Goal: Task Accomplishment & Management: Manage account settings

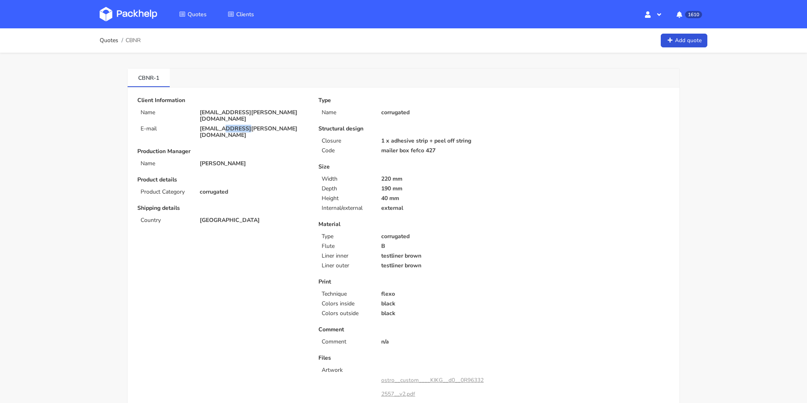
drag, startPoint x: 256, startPoint y: 123, endPoint x: 228, endPoint y: 122, distance: 28.0
click at [228, 126] on p "[EMAIL_ADDRESS][PERSON_NAME][DOMAIN_NAME]" at bounding box center [253, 132] width 107 height 13
copy p "[PERSON_NAME][DOMAIN_NAME]"
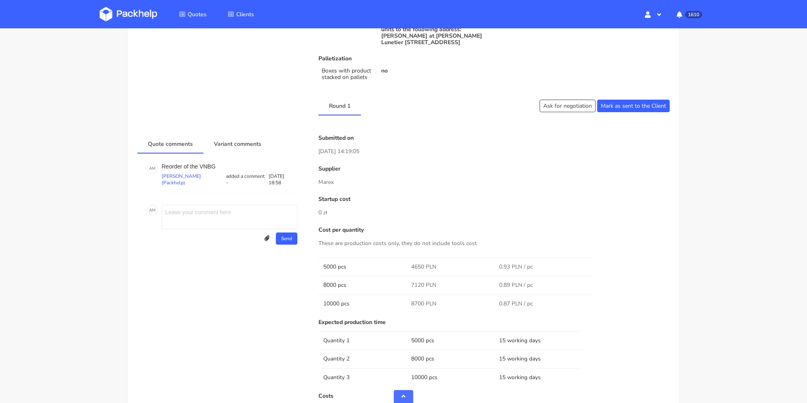
scroll to position [526, 0]
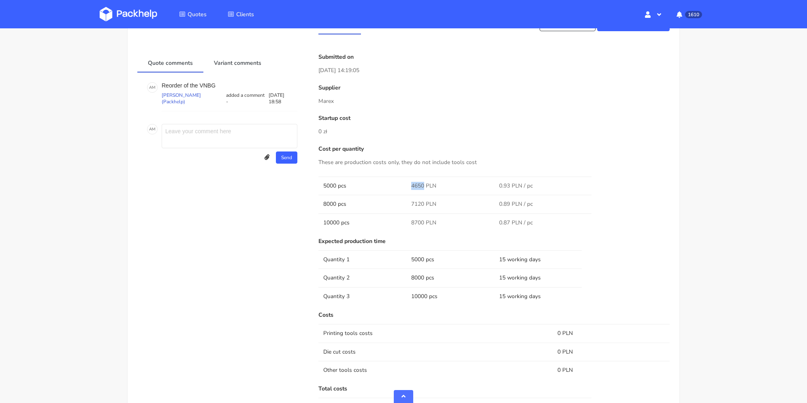
click at [423, 186] on span "4650 PLN" at bounding box center [423, 186] width 25 height 8
copy span "4650"
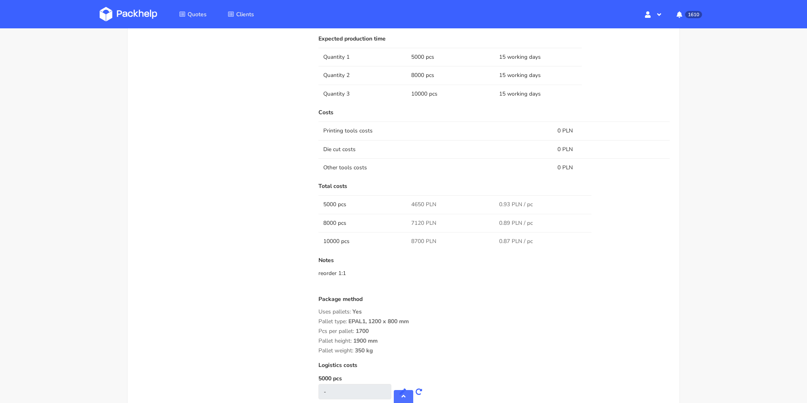
scroll to position [648, 0]
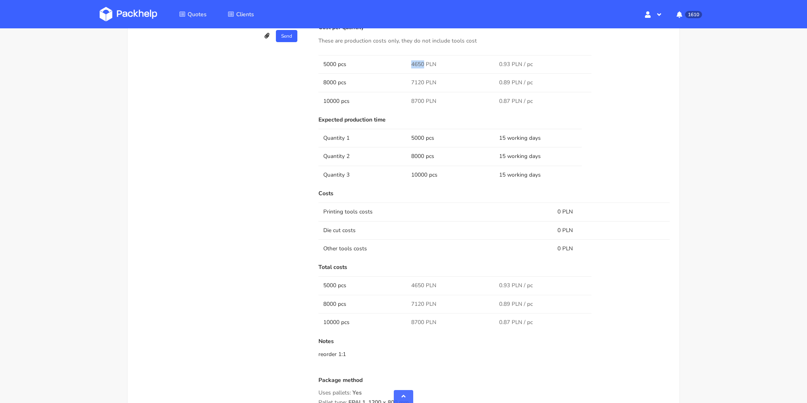
copy span "4650"
click at [418, 82] on span "7120 PLN" at bounding box center [423, 83] width 25 height 8
copy span "7120"
click at [422, 98] on span "8700 PLN" at bounding box center [423, 101] width 25 height 8
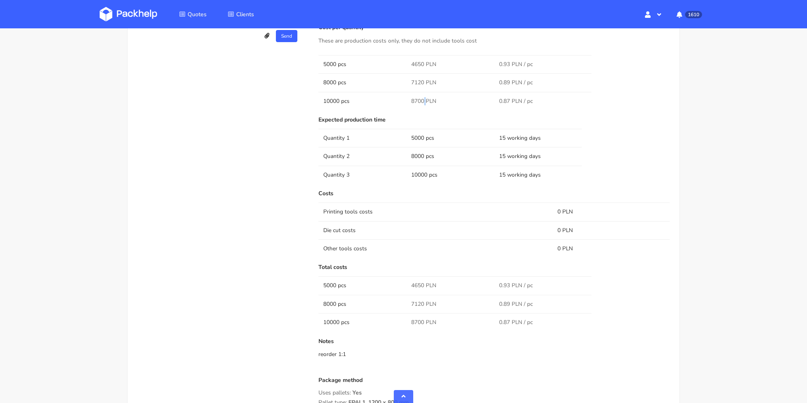
click at [422, 98] on span "8700 PLN" at bounding box center [423, 101] width 25 height 8
click at [416, 98] on span "8700 PLN" at bounding box center [423, 101] width 25 height 8
copy span "8700"
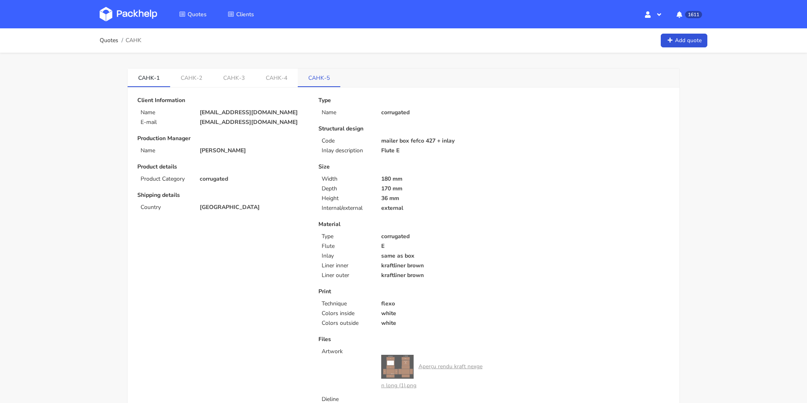
click at [313, 79] on link "CAHK-5" at bounding box center [319, 77] width 43 height 18
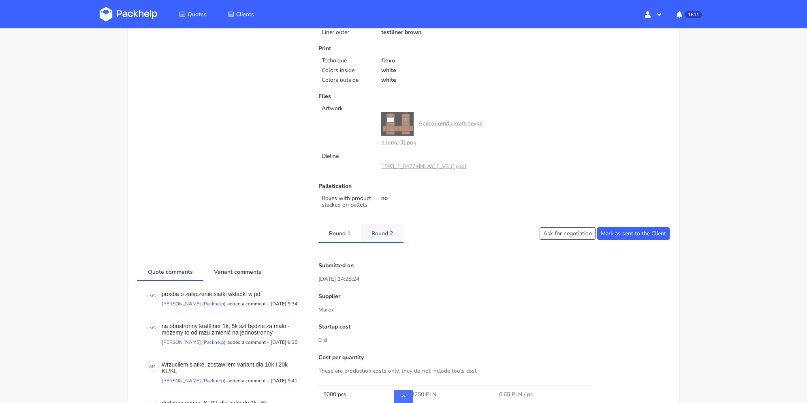
click at [386, 232] on link "Round 2" at bounding box center [382, 233] width 43 height 18
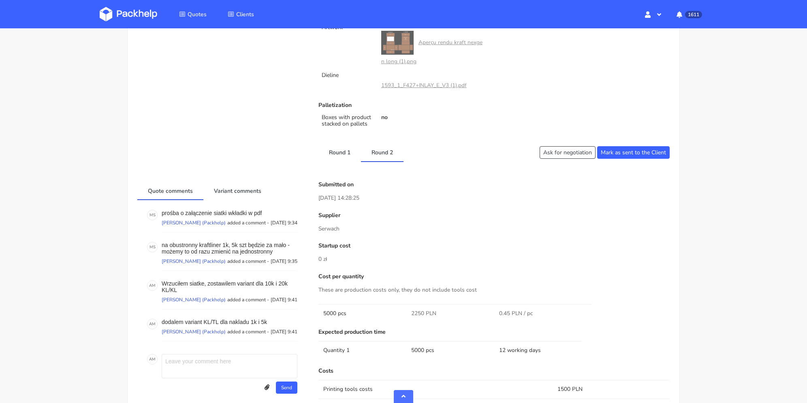
scroll to position [364, 0]
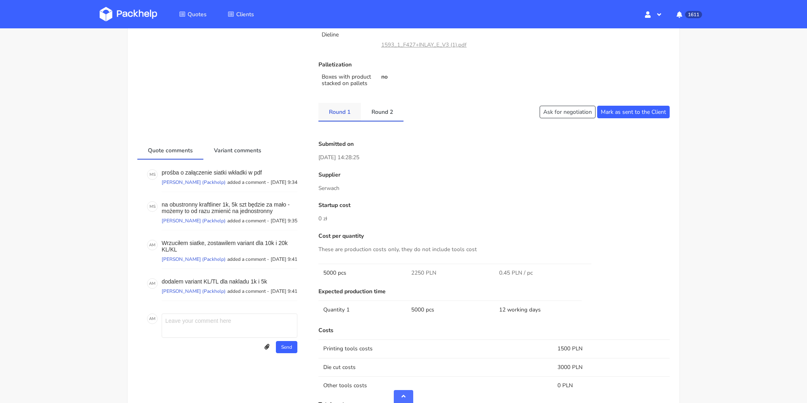
click at [347, 108] on link "Round 1" at bounding box center [339, 112] width 43 height 18
click at [385, 115] on link "Round 2" at bounding box center [382, 112] width 43 height 18
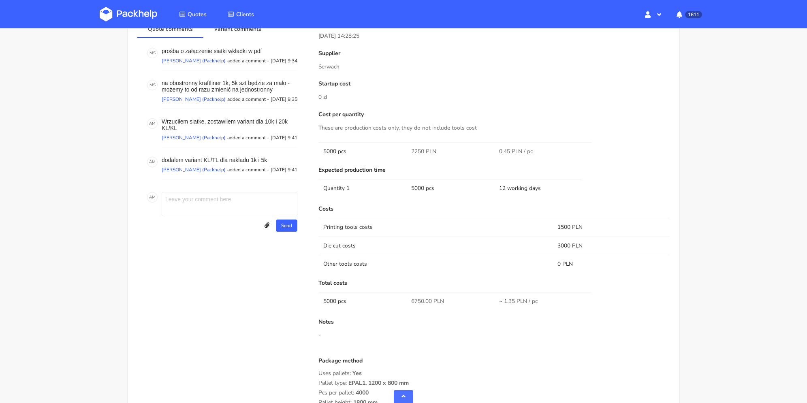
scroll to position [445, 0]
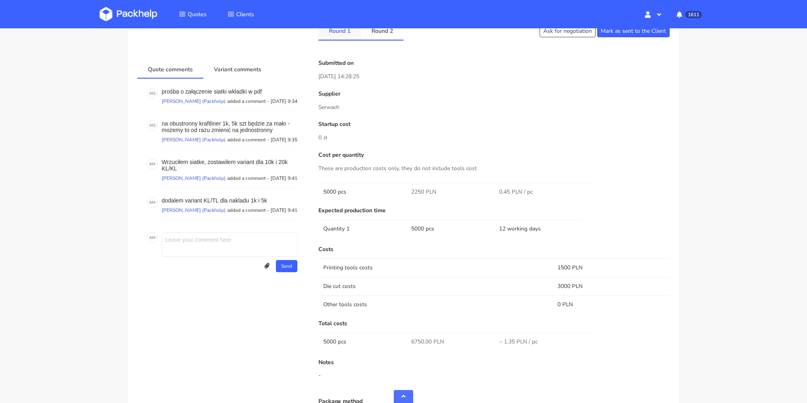
click at [343, 34] on link "Round 1" at bounding box center [339, 31] width 43 height 18
click at [385, 33] on link "Round 2" at bounding box center [382, 31] width 43 height 18
click at [352, 35] on link "Round 1" at bounding box center [339, 31] width 43 height 18
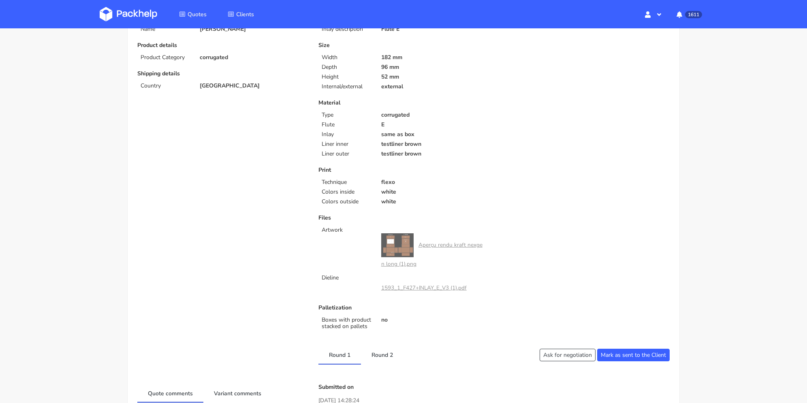
scroll to position [0, 0]
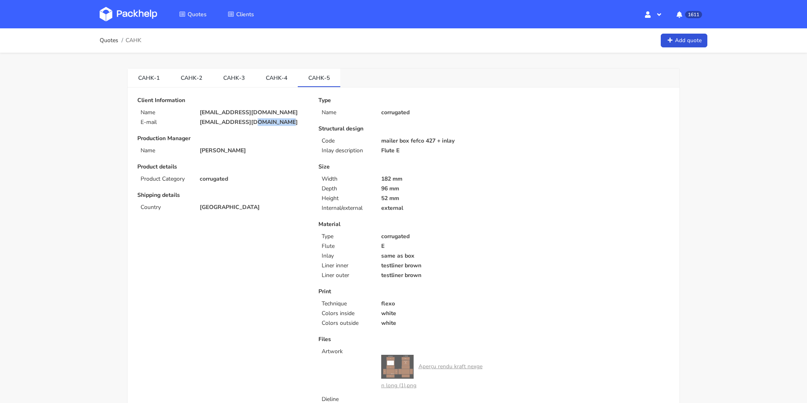
drag, startPoint x: 274, startPoint y: 124, endPoint x: 247, endPoint y: 124, distance: 26.7
click at [247, 124] on p "[EMAIL_ADDRESS][DOMAIN_NAME]" at bounding box center [253, 122] width 107 height 6
copy p "nexelec.fr"
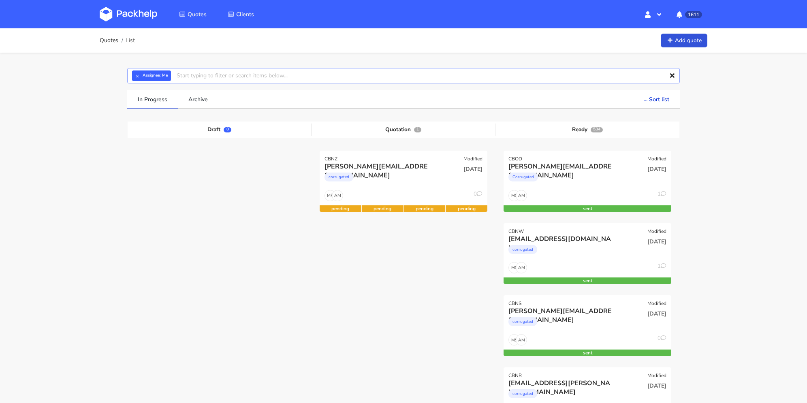
click at [281, 74] on input "text" at bounding box center [403, 75] width 552 height 15
type input "cbcv"
click at [221, 99] on link "cbcv" at bounding box center [221, 106] width 75 height 15
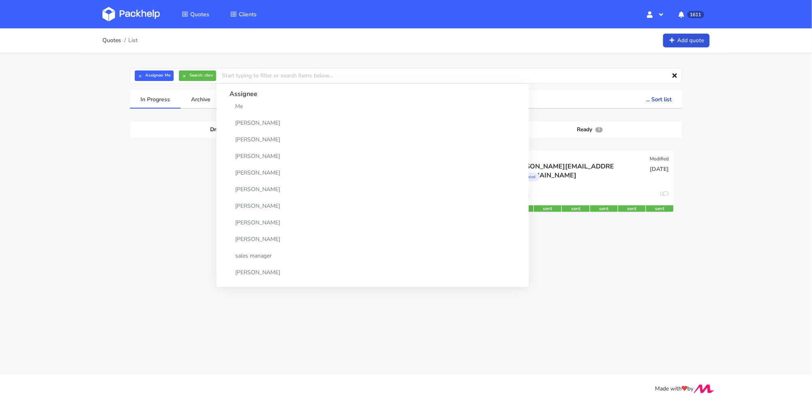
click at [83, 146] on div "Quotes List Add quote × Assignee: Me × Search: cbcv Assignee Me Dylan Dewit Nat…" at bounding box center [406, 155] width 812 height 254
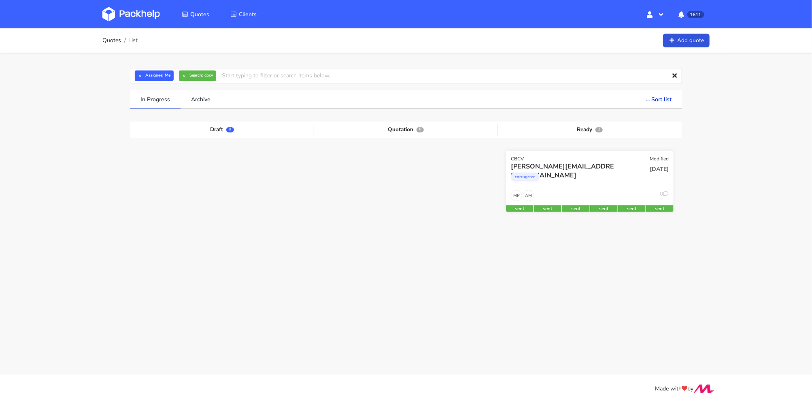
click at [650, 166] on span "09 Sep 2025" at bounding box center [659, 169] width 19 height 8
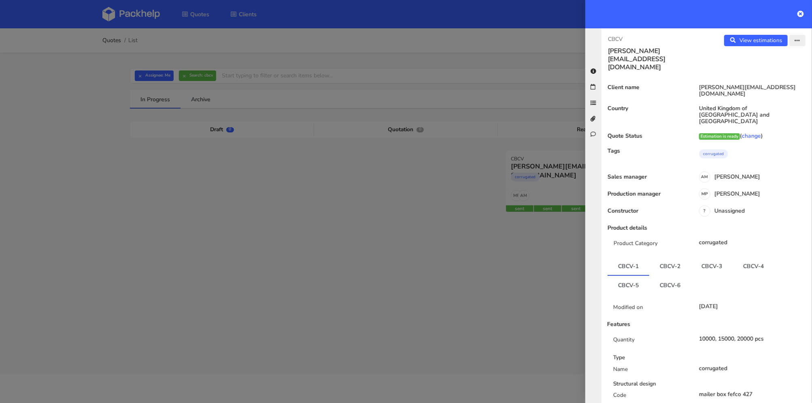
click at [795, 41] on icon "button" at bounding box center [798, 41] width 6 height 6
click at [780, 75] on link "Edit quote" at bounding box center [771, 71] width 71 height 13
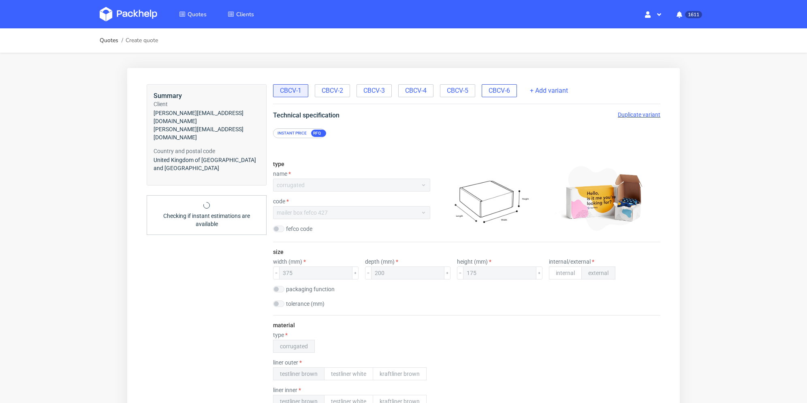
click at [500, 91] on span "CBCV-6" at bounding box center [498, 90] width 21 height 9
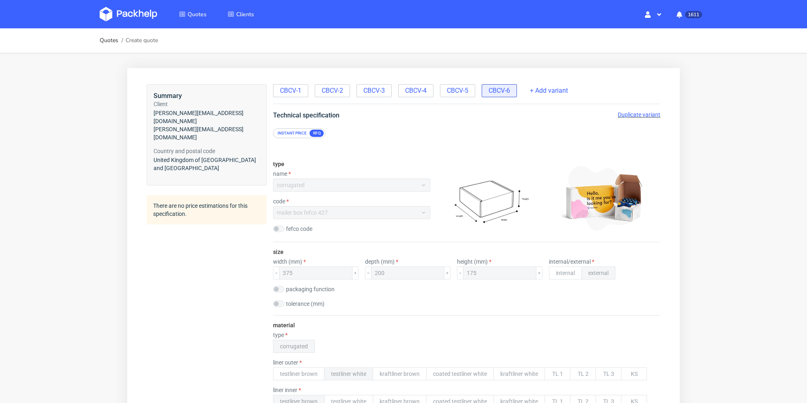
click at [627, 115] on span "Duplicate variant" at bounding box center [639, 114] width 43 height 6
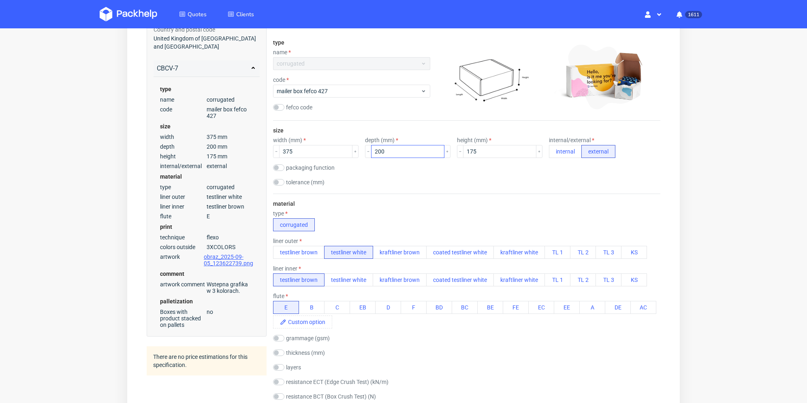
scroll to position [202, 0]
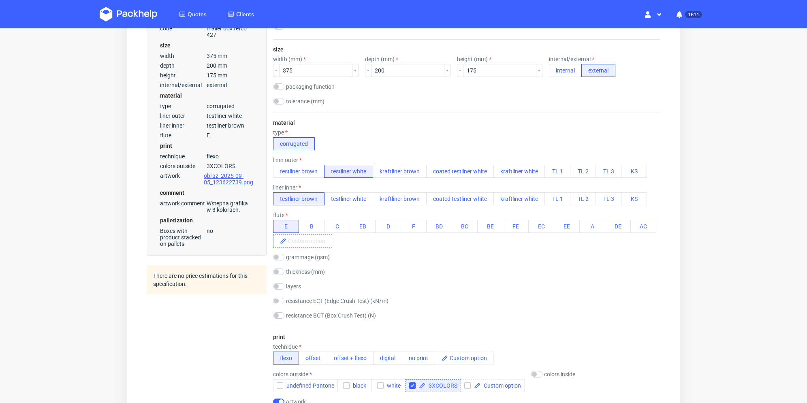
click at [315, 241] on span at bounding box center [308, 241] width 45 height 12
click at [282, 256] on input "checkbox" at bounding box center [278, 257] width 11 height 6
checkbox input "true"
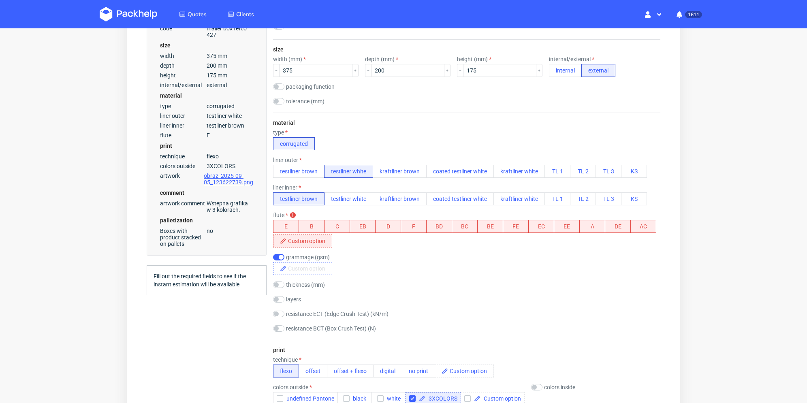
click at [294, 266] on span at bounding box center [308, 268] width 45 height 12
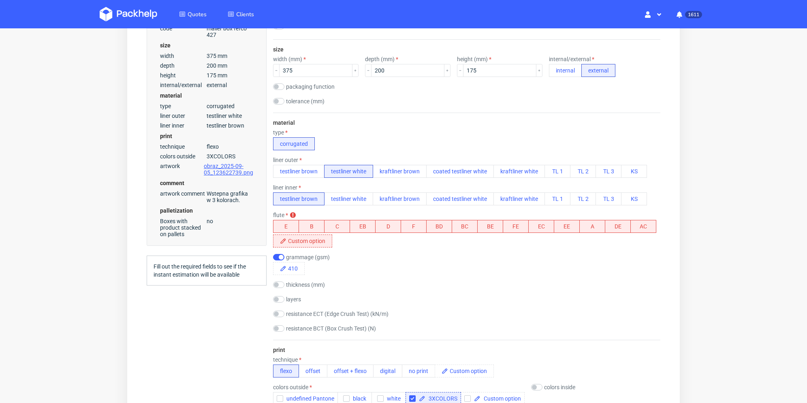
click at [255, 294] on div "Summary Client cameron@claroprint.co.uk cameron@claroprint.co.uk Country and po…" at bounding box center [207, 399] width 120 height 1034
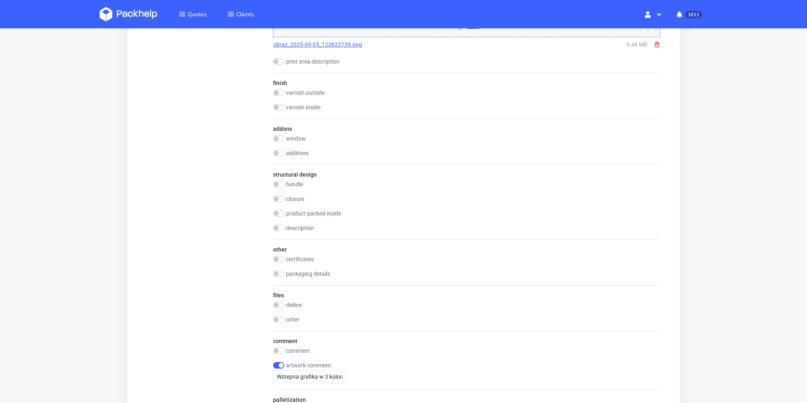
scroll to position [815, 0]
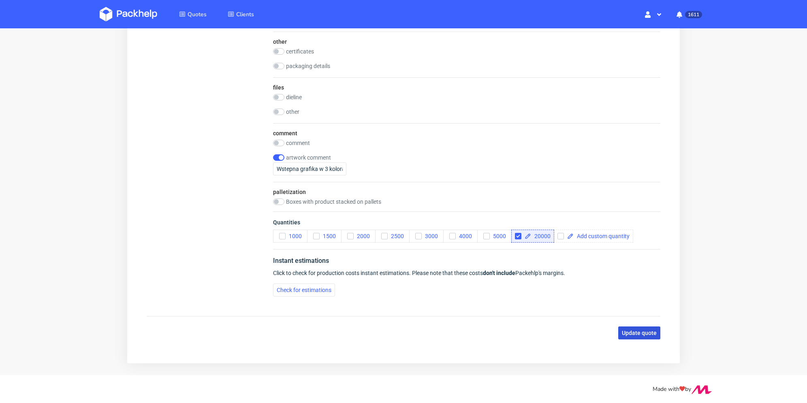
click at [636, 330] on span "Update quote" at bounding box center [639, 333] width 35 height 6
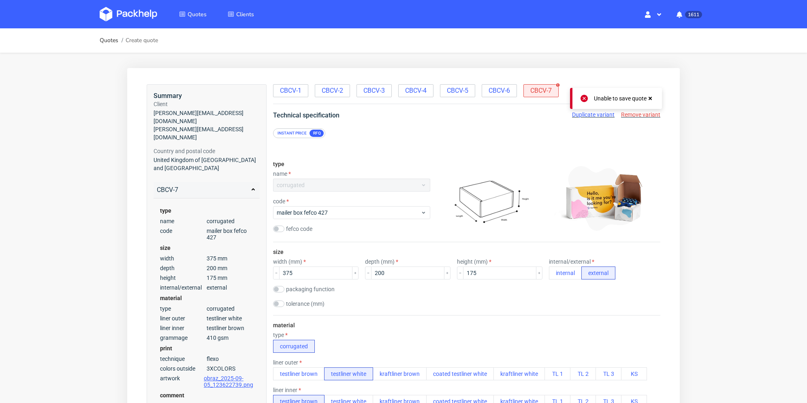
scroll to position [202, 0]
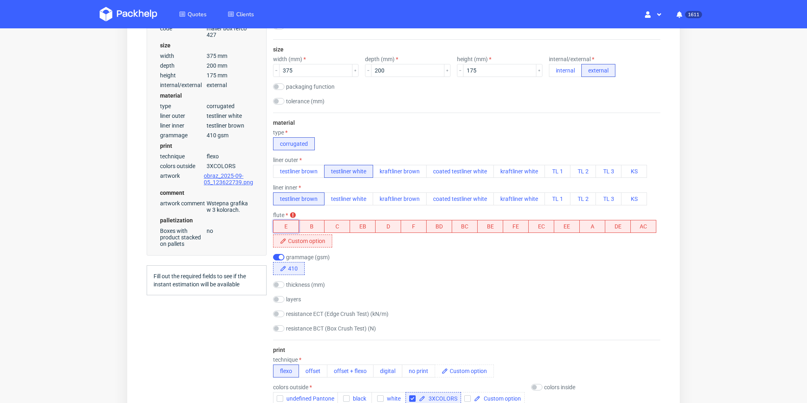
click at [291, 226] on button "E" at bounding box center [286, 226] width 26 height 13
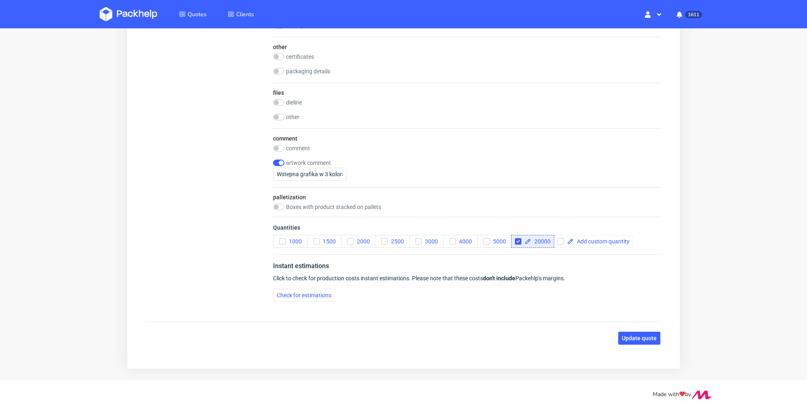
scroll to position [815, 0]
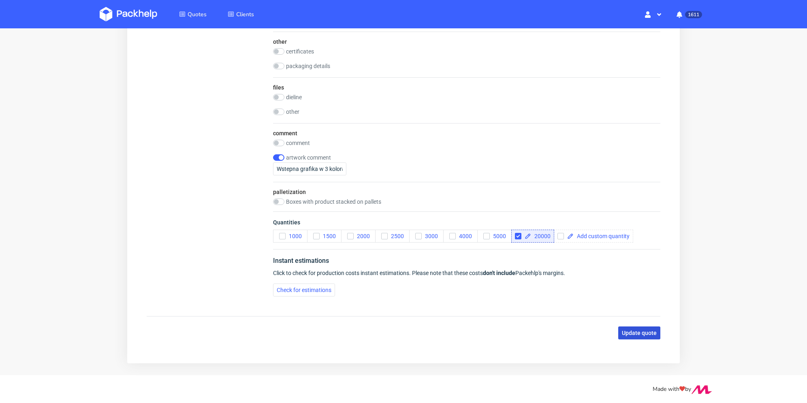
click at [639, 326] on button "Update quote" at bounding box center [639, 332] width 42 height 13
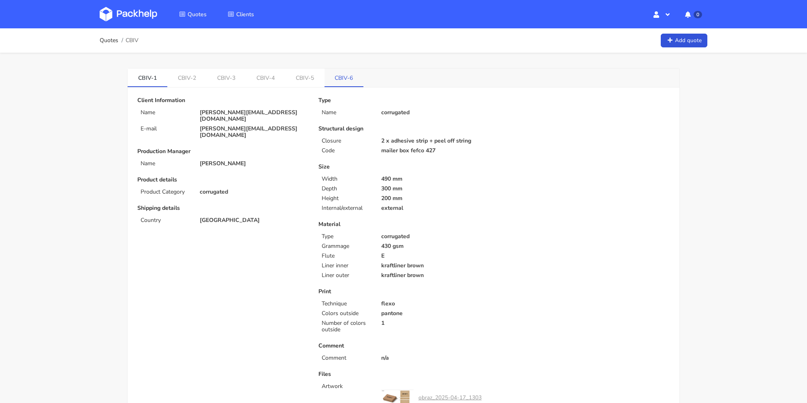
click at [356, 74] on link "CBIV-6" at bounding box center [343, 77] width 39 height 18
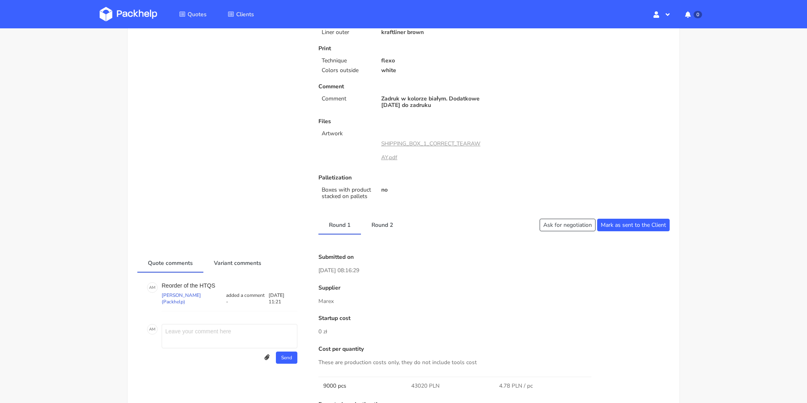
scroll to position [283, 0]
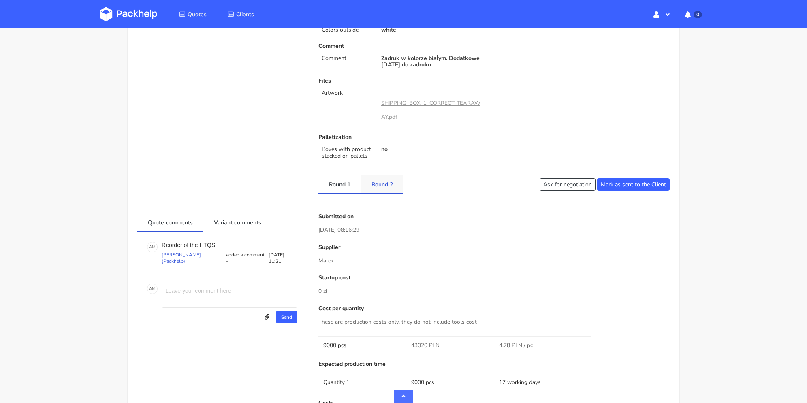
click at [385, 189] on link "Round 2" at bounding box center [382, 184] width 43 height 18
click at [336, 188] on link "Round 1" at bounding box center [339, 184] width 43 height 18
click at [380, 188] on link "Round 2" at bounding box center [382, 184] width 43 height 18
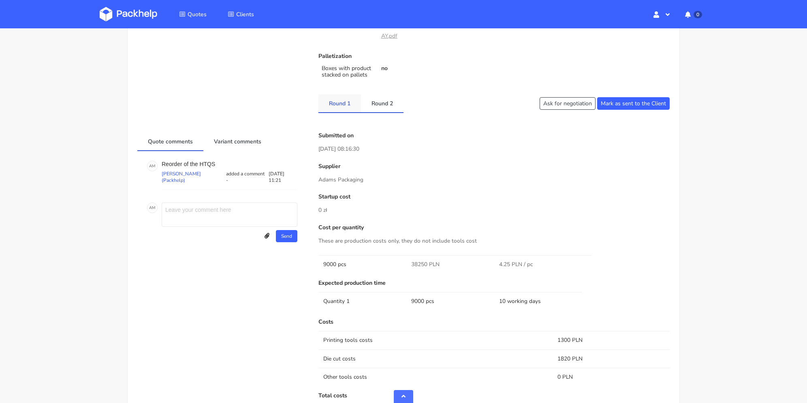
click at [340, 102] on link "Round 1" at bounding box center [339, 103] width 43 height 18
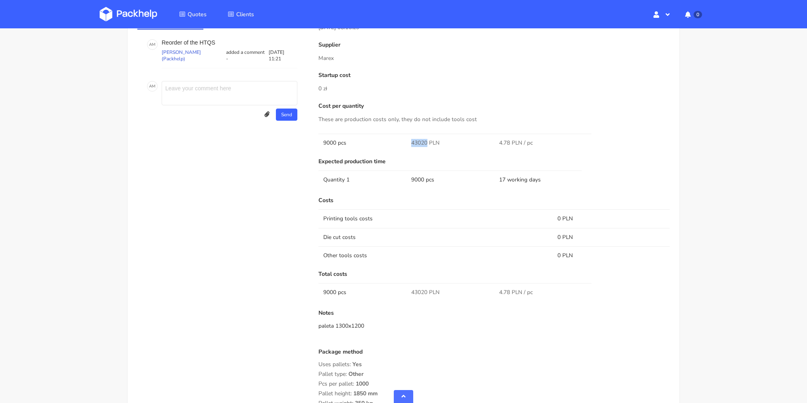
drag, startPoint x: 412, startPoint y: 141, endPoint x: 427, endPoint y: 145, distance: 15.0
click at [427, 145] on span "43020 PLN" at bounding box center [425, 143] width 28 height 8
copy span "43020"
click at [497, 194] on div "Submitted on 22 Sep 2025 08:16:29 Supplier Marex Startup cost 0 zł Cost per qua…" at bounding box center [494, 255] width 362 height 488
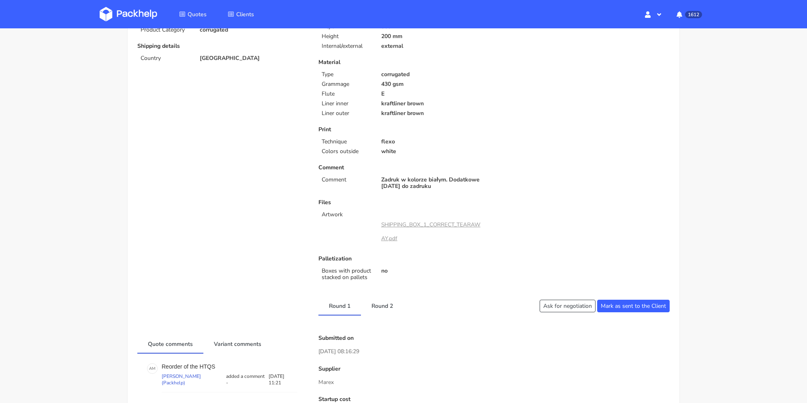
scroll to position [324, 0]
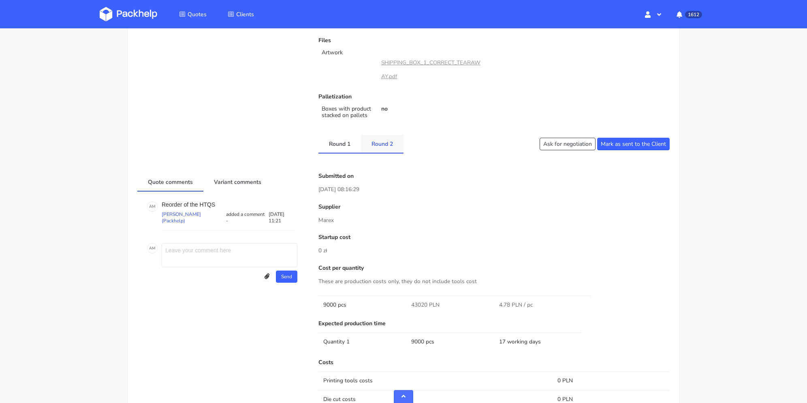
click at [378, 147] on link "Round 2" at bounding box center [382, 144] width 43 height 18
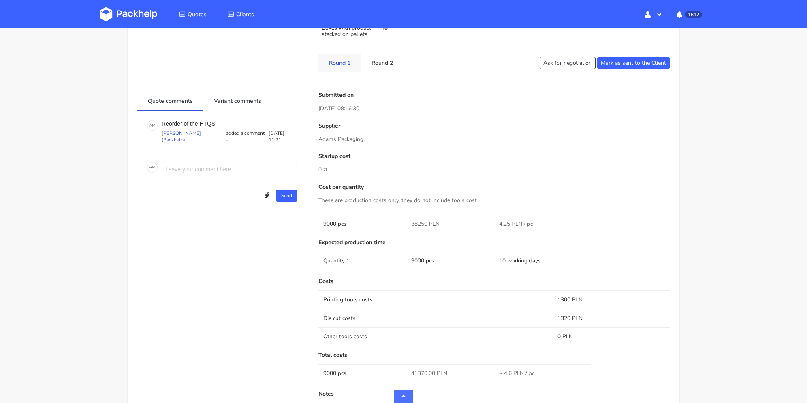
click at [346, 66] on link "Round 1" at bounding box center [339, 63] width 43 height 18
click at [376, 66] on link "Round 2" at bounding box center [382, 63] width 43 height 18
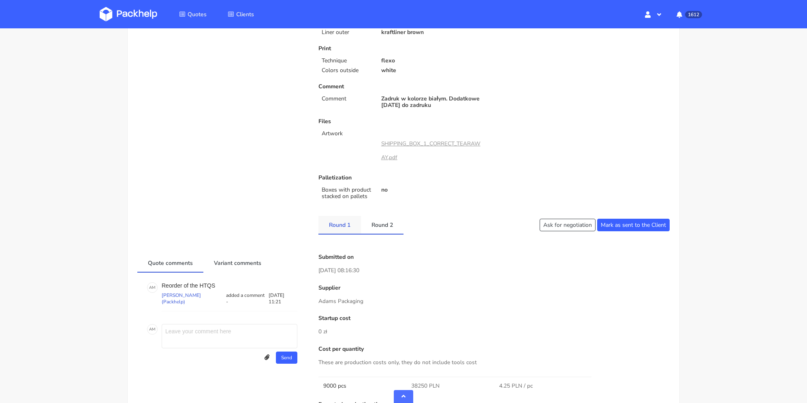
click at [346, 224] on link "Round 1" at bounding box center [339, 225] width 43 height 18
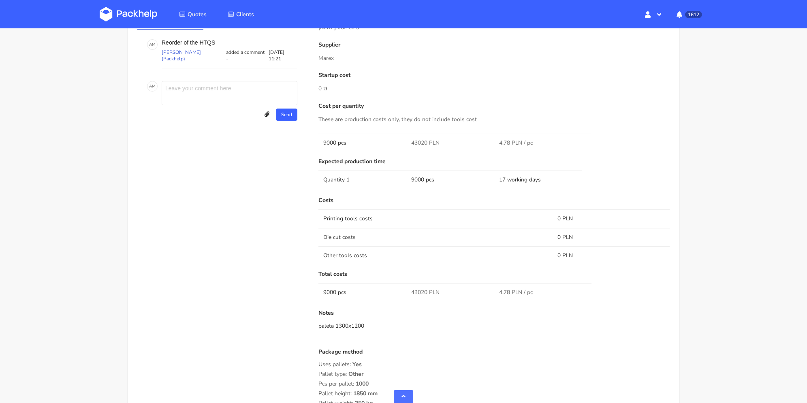
scroll to position [526, 0]
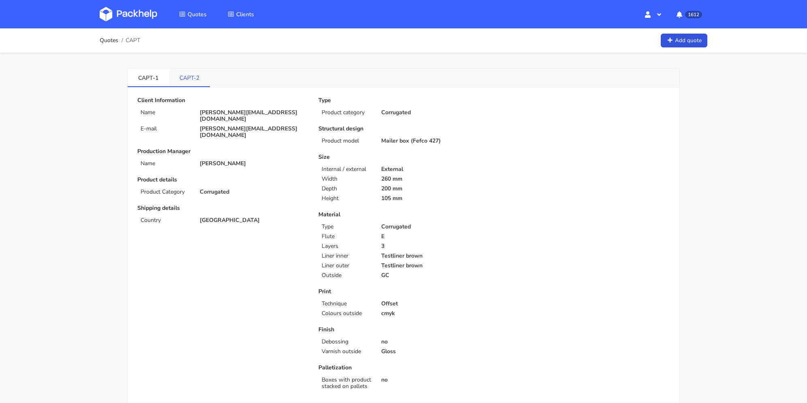
click at [185, 80] on link "CAPT-2" at bounding box center [189, 77] width 41 height 18
click at [108, 41] on link "Quotes" at bounding box center [109, 40] width 19 height 6
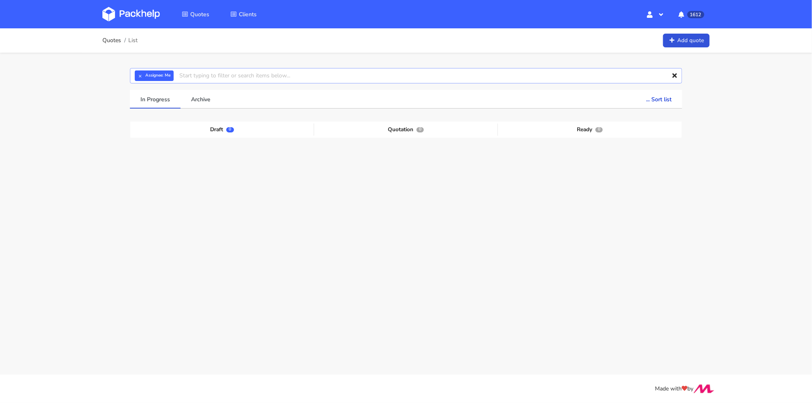
click at [277, 74] on input "text" at bounding box center [406, 75] width 552 height 15
type input "capt"
click at [234, 107] on link "capt" at bounding box center [240, 106] width 106 height 15
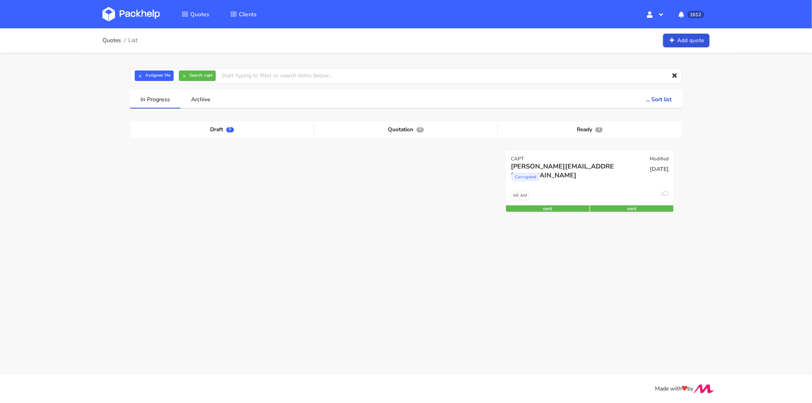
click at [604, 182] on div "Corrugated" at bounding box center [564, 179] width 107 height 16
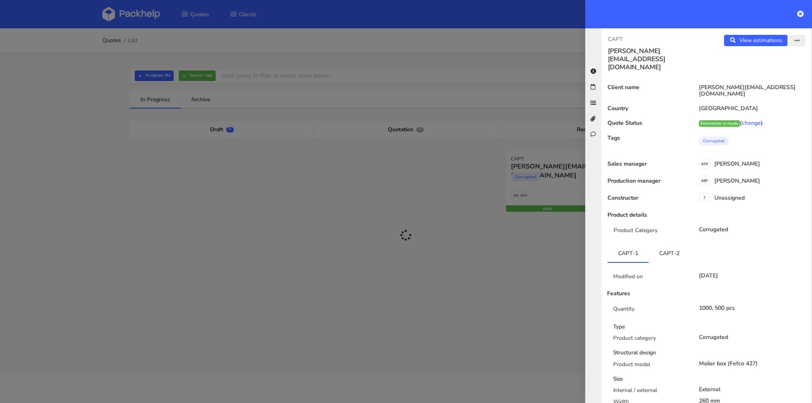
click at [795, 39] on icon "button" at bounding box center [798, 41] width 6 height 6
click at [763, 73] on link "Edit quote" at bounding box center [771, 71] width 71 height 13
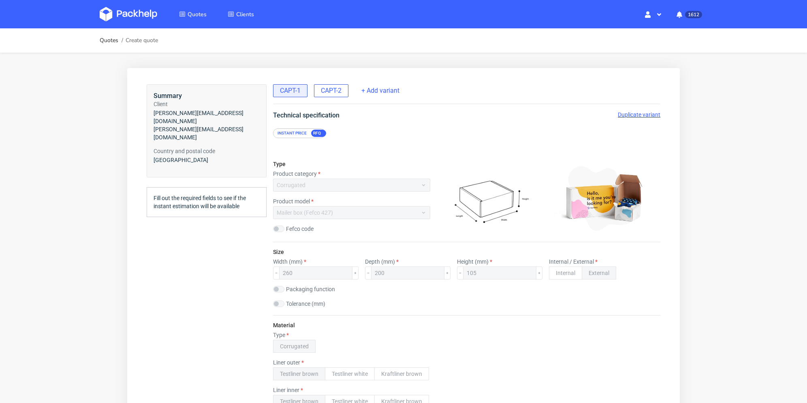
click at [347, 92] on div "CAPT-2" at bounding box center [331, 90] width 34 height 13
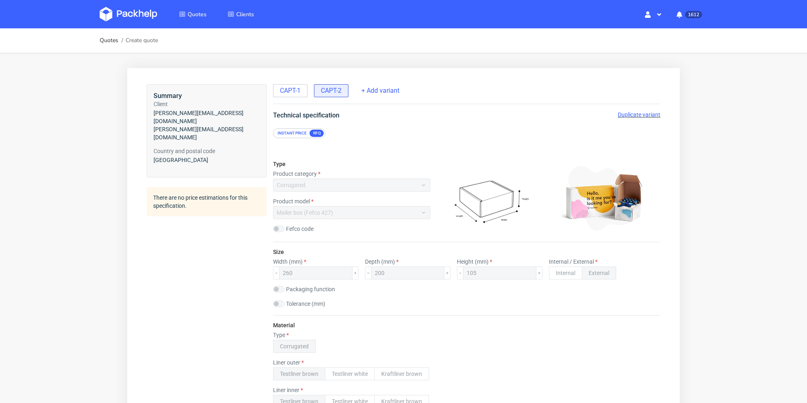
click at [634, 113] on span "Duplicate variant" at bounding box center [639, 114] width 43 height 6
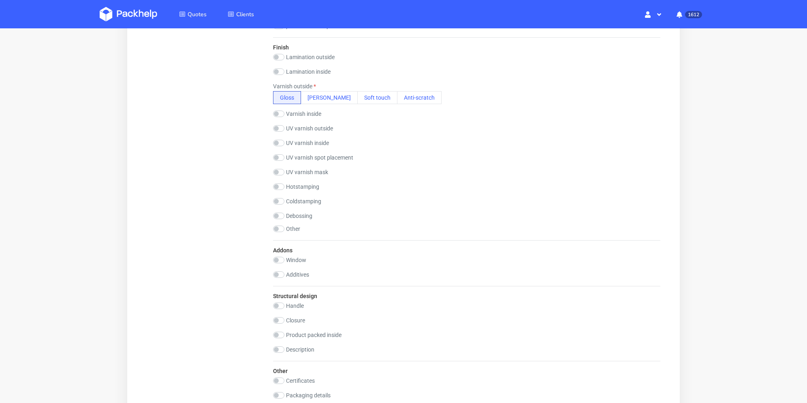
scroll to position [964, 0]
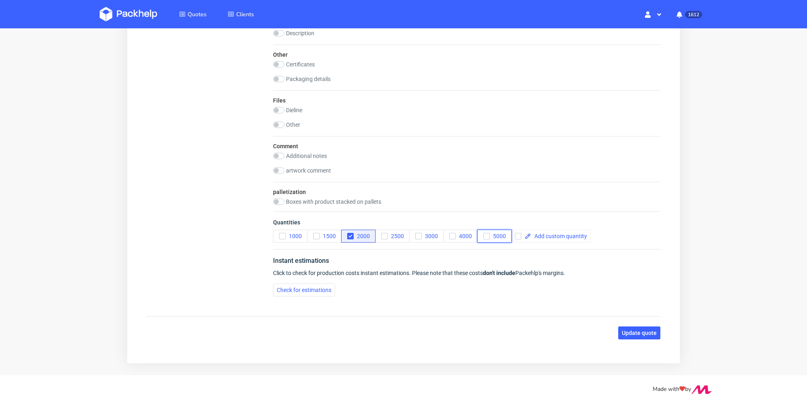
click at [488, 236] on icon "button" at bounding box center [487, 236] width 6 height 6
click at [351, 234] on icon "button" at bounding box center [350, 236] width 6 height 6
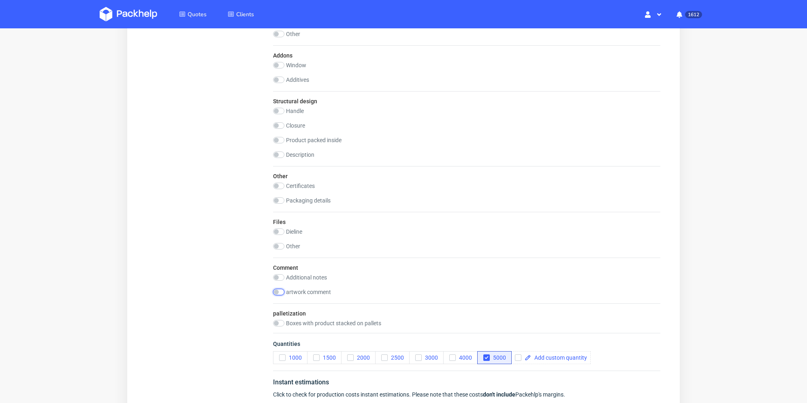
click at [282, 292] on input "checkbox" at bounding box center [278, 292] width 11 height 6
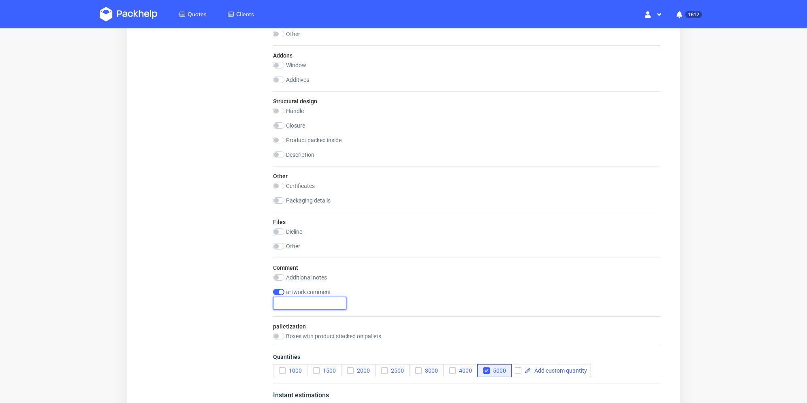
click at [323, 304] on input "text" at bounding box center [309, 303] width 73 height 13
drag, startPoint x: 282, startPoint y: 292, endPoint x: 283, endPoint y: 281, distance: 11.5
click at [282, 292] on input "checkbox" at bounding box center [278, 292] width 11 height 6
checkbox input "true"
click at [284, 276] on div "Additional notes" at bounding box center [466, 277] width 387 height 6
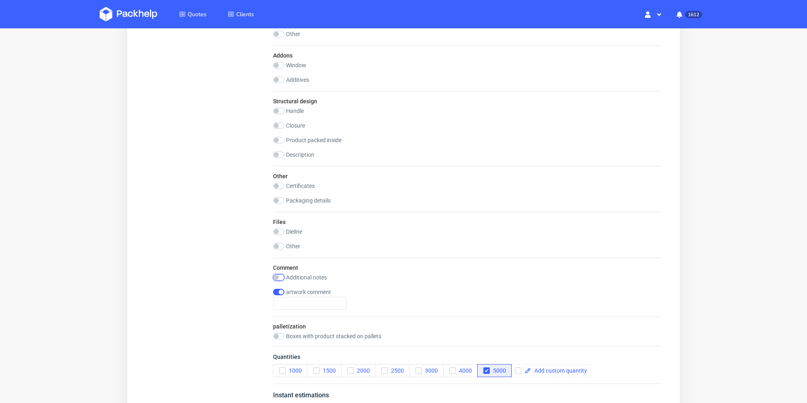
click at [281, 277] on input "checkbox" at bounding box center [278, 277] width 11 height 6
checkbox input "true"
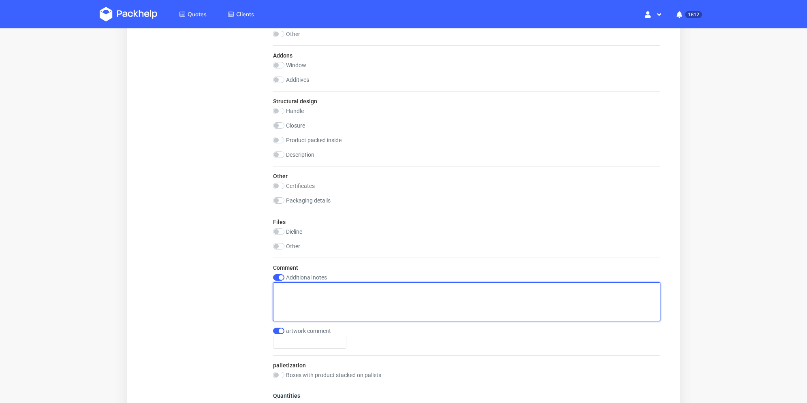
click at [293, 292] on textarea at bounding box center [466, 301] width 387 height 39
type textarea "s"
type textarea "2designs - 2x2500pcs"
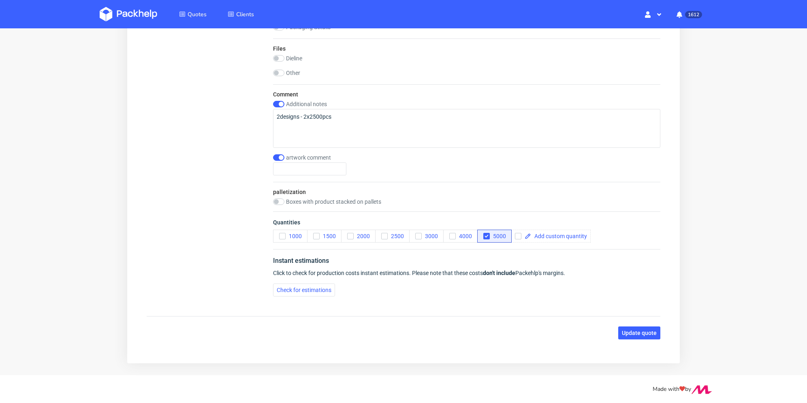
click at [646, 330] on span "Update quote" at bounding box center [639, 333] width 35 height 6
